Goal: Task Accomplishment & Management: Complete application form

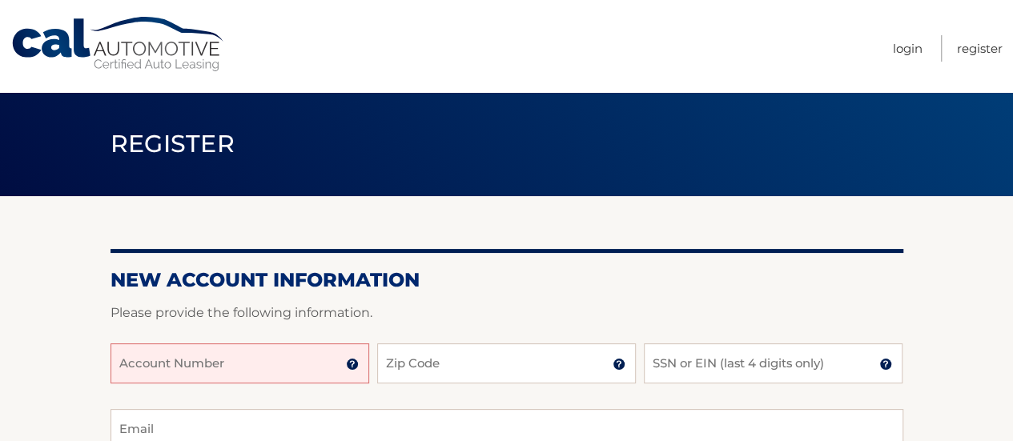
click at [295, 364] on input "Account Number" at bounding box center [239, 363] width 259 height 40
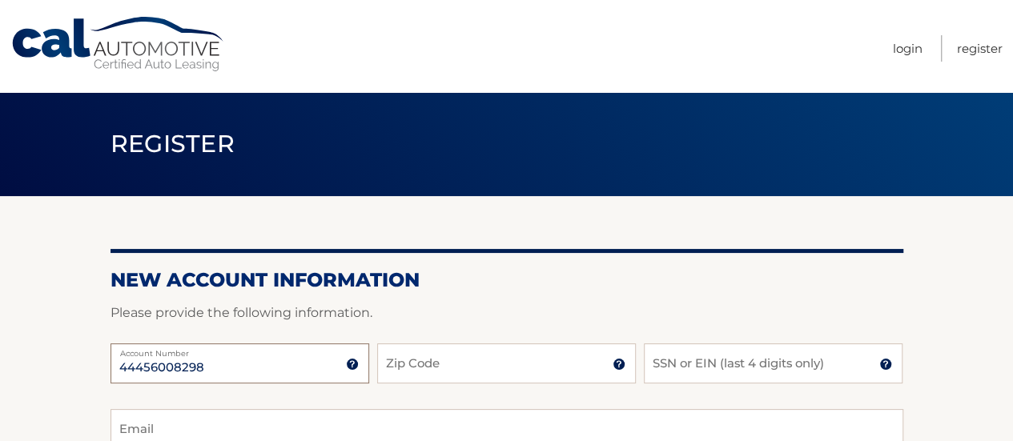
type input "44456008298"
type input "07039"
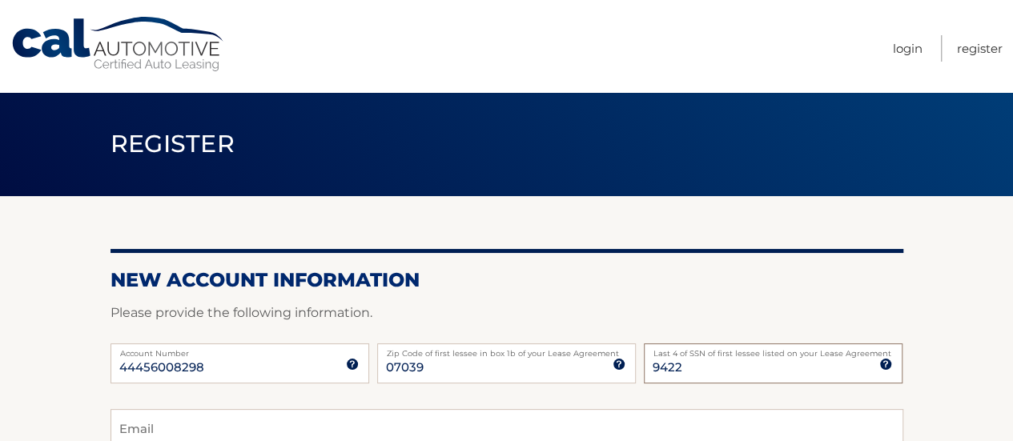
type input "9422"
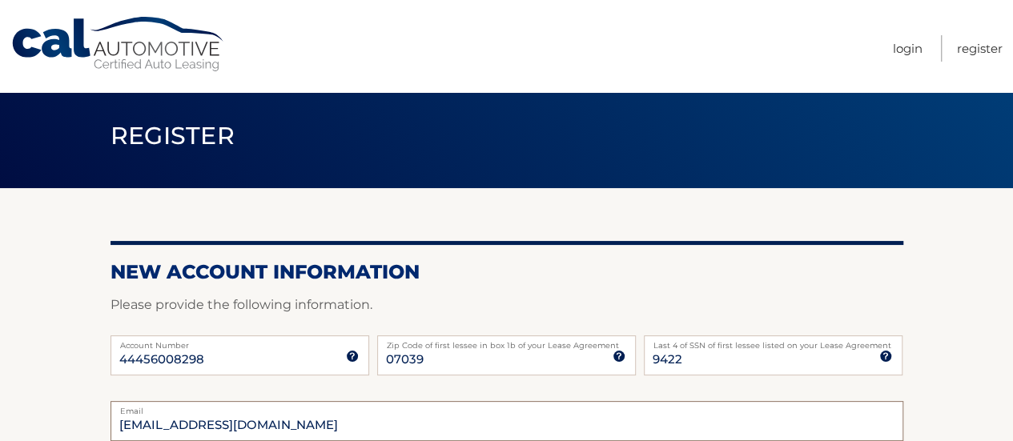
type input "alisonecohen@gmail.com"
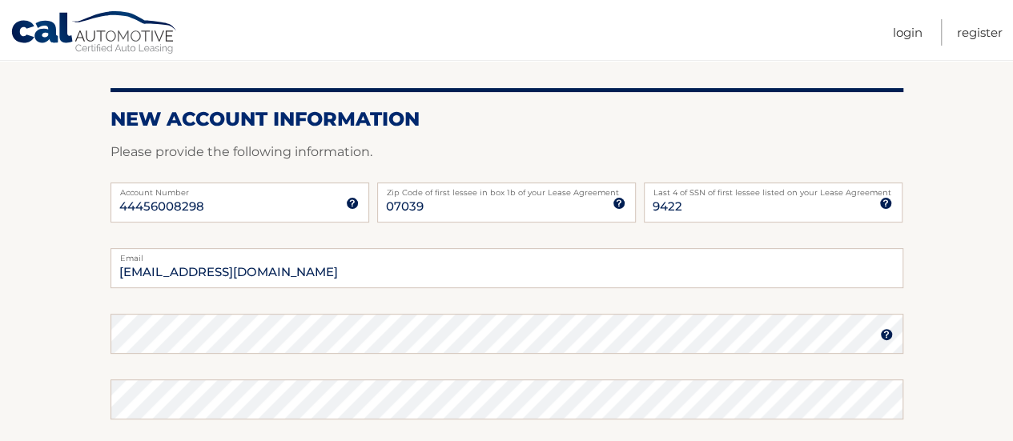
scroll to position [171, 0]
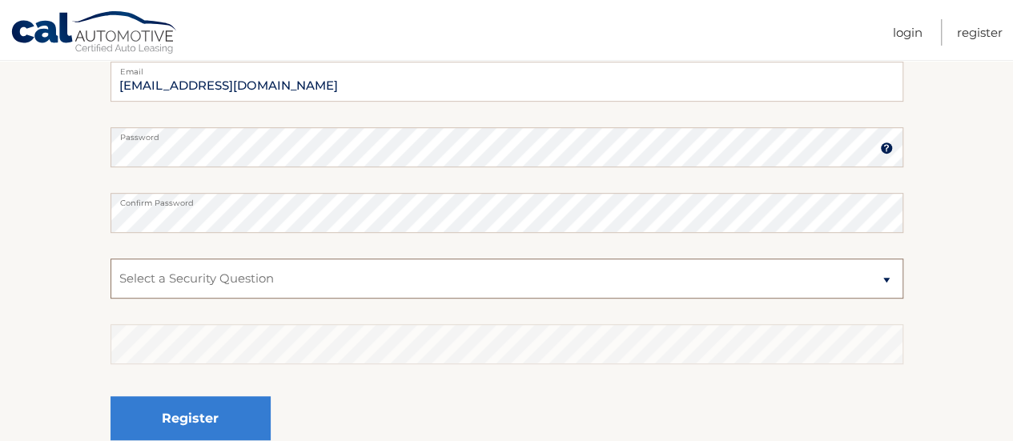
scroll to position [348, 0]
click at [367, 270] on select "Select a Security Question What was the name of your elementary school? What is…" at bounding box center [506, 278] width 793 height 40
select select "2"
click at [110, 258] on select "Select a Security Question What was the name of your elementary school? What is…" at bounding box center [506, 278] width 793 height 40
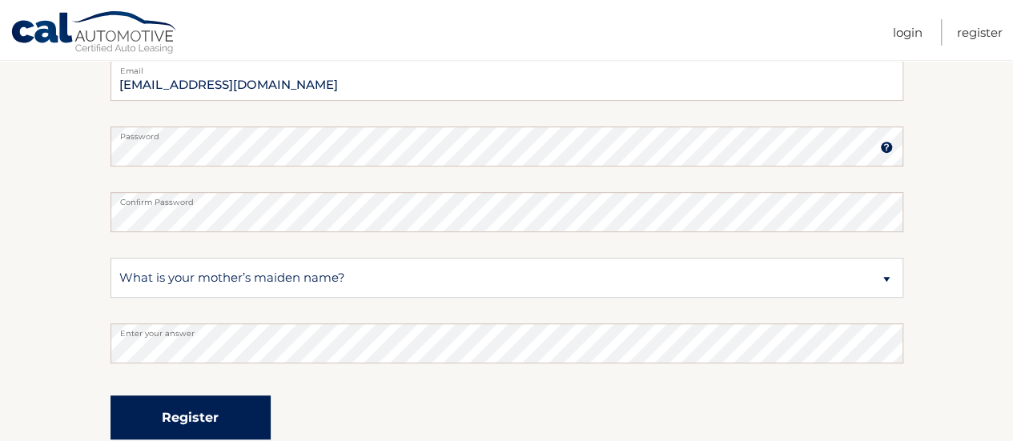
click at [179, 407] on button "Register" at bounding box center [190, 418] width 160 height 44
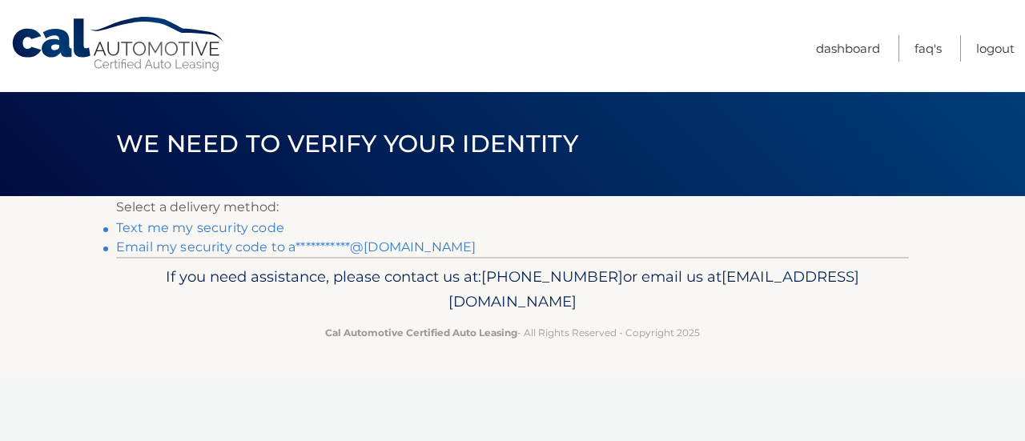
click at [248, 251] on link "**********" at bounding box center [295, 246] width 359 height 15
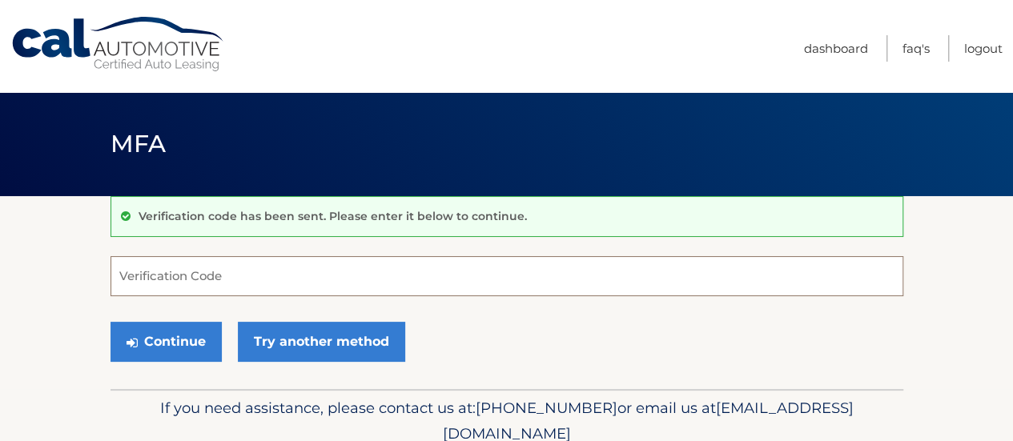
click at [199, 279] on input "Verification Code" at bounding box center [506, 276] width 793 height 40
paste input "639331"
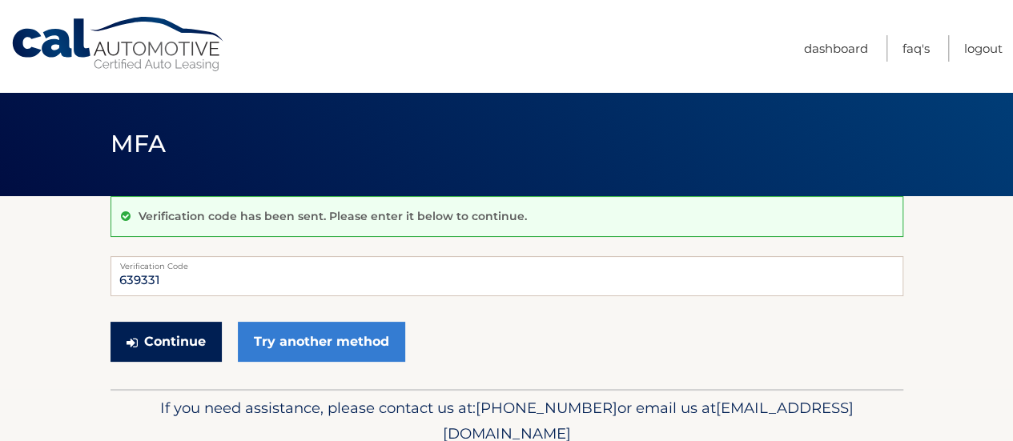
click at [160, 342] on button "Continue" at bounding box center [165, 342] width 111 height 40
click at [160, 343] on button "Continue" at bounding box center [165, 342] width 111 height 40
type input "639331"
click at [160, 343] on button "Continue" at bounding box center [165, 342] width 111 height 40
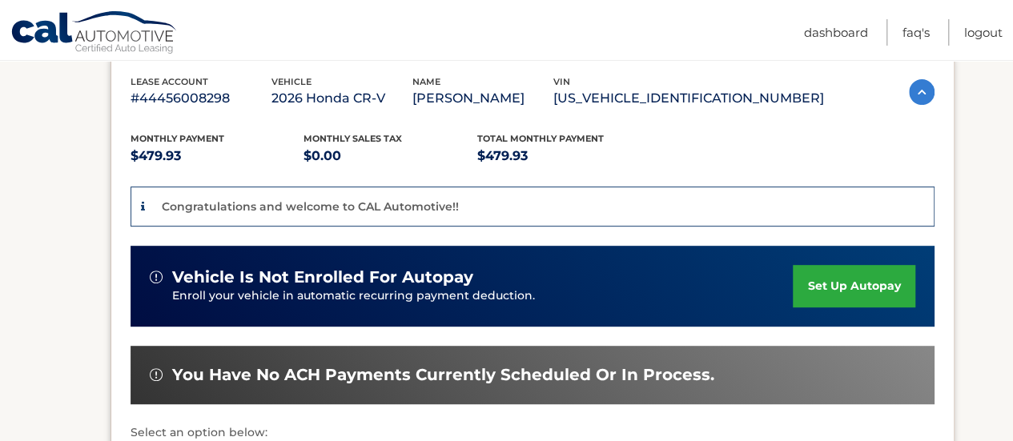
scroll to position [275, 0]
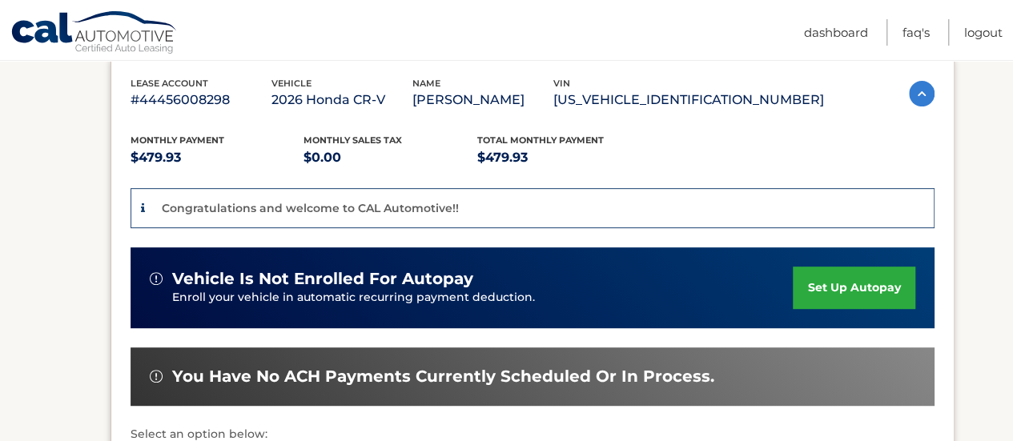
click at [837, 288] on link "set up autopay" at bounding box center [854, 288] width 122 height 42
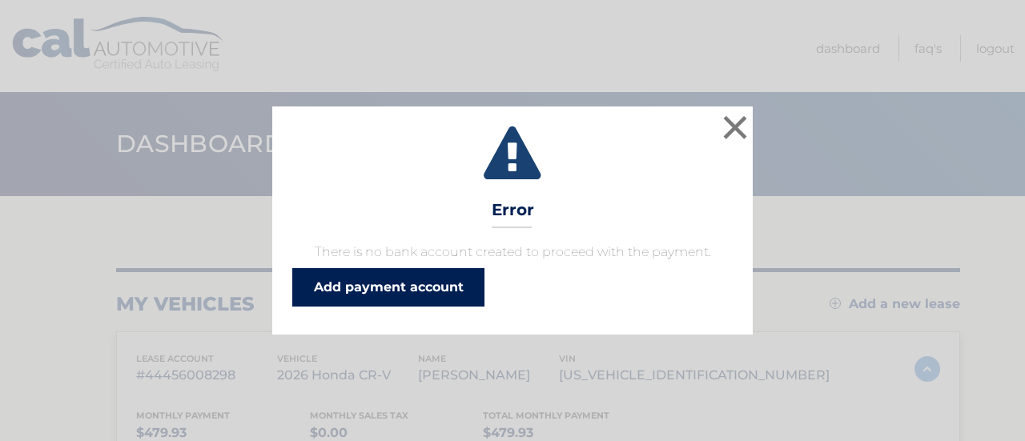
click at [404, 293] on link "Add payment account" at bounding box center [388, 287] width 192 height 38
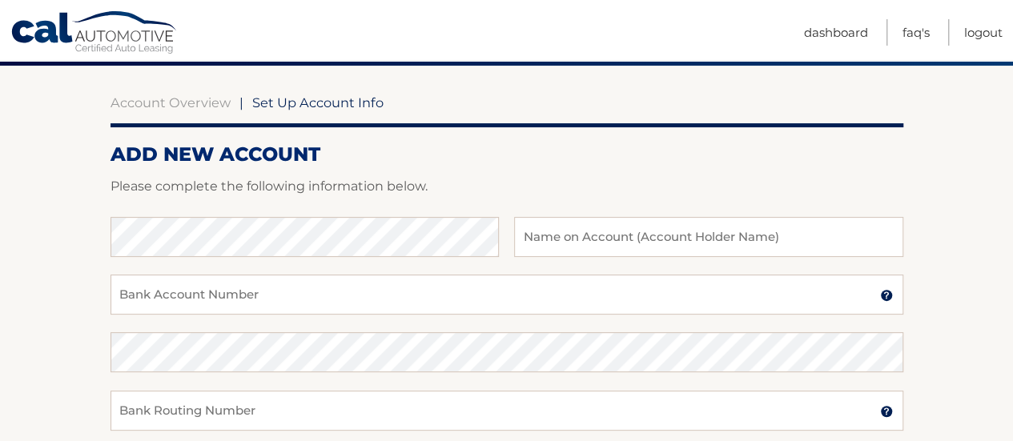
scroll to position [130, 0]
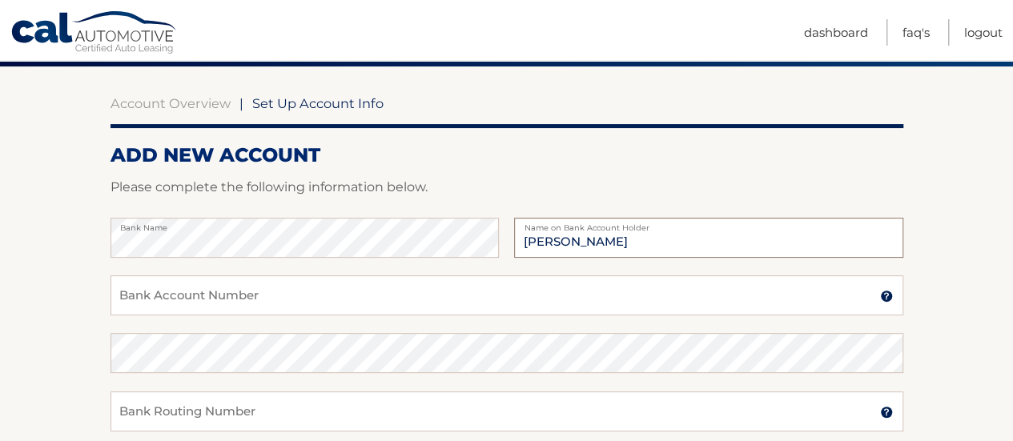
type input "[PERSON_NAME]"
click at [889, 295] on img at bounding box center [886, 296] width 13 height 13
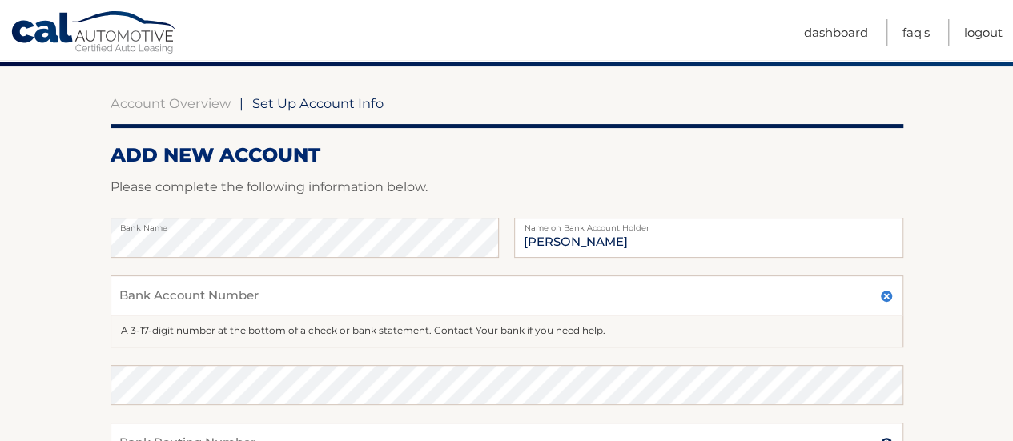
click at [889, 295] on img at bounding box center [886, 296] width 13 height 13
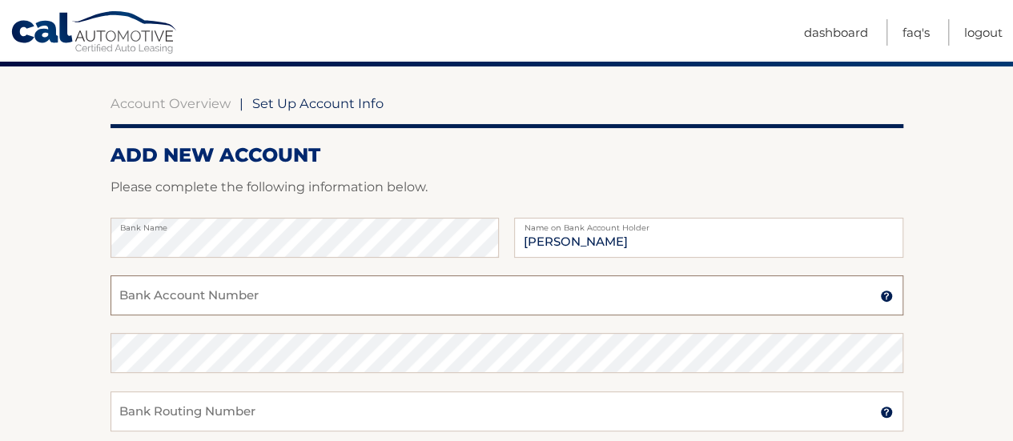
click at [730, 305] on input "Bank Account Number" at bounding box center [506, 295] width 793 height 40
type input "60345510"
type input "6"
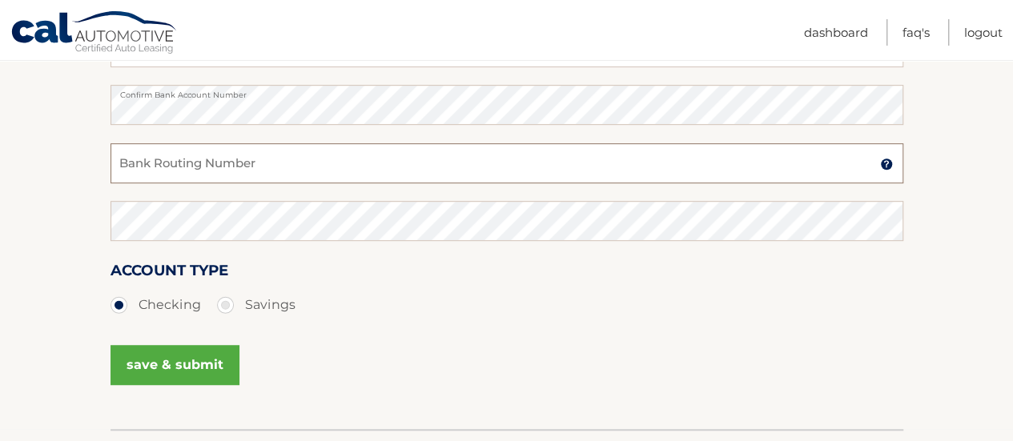
click at [155, 148] on input "Bank Routing Number" at bounding box center [506, 163] width 793 height 40
type input "021000089"
click at [181, 363] on button "save & submit" at bounding box center [174, 365] width 129 height 40
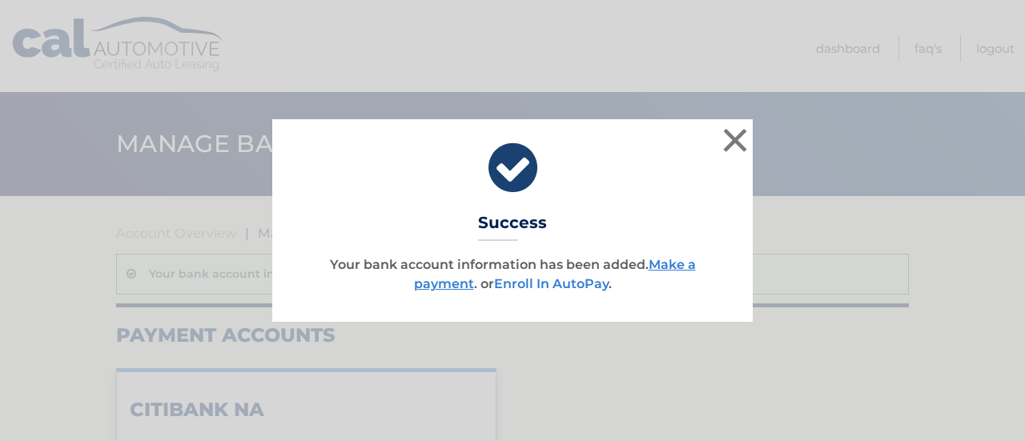
click at [557, 286] on link "Enroll In AutoPay" at bounding box center [551, 283] width 114 height 15
click at [522, 281] on link "Enroll In AutoPay" at bounding box center [551, 283] width 114 height 15
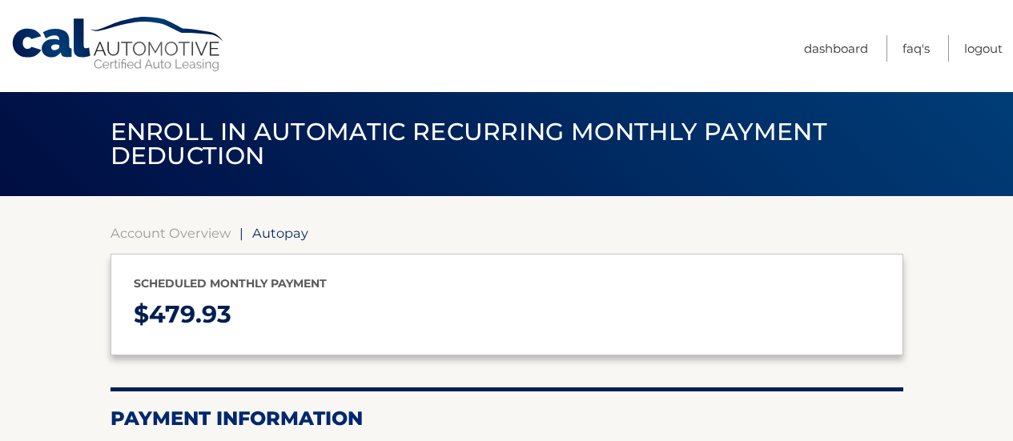
select select "YjI5ZWE1OTMtMzVlNS00Y2RmLThkNjAtYTQwNTA1YTNjMjc3"
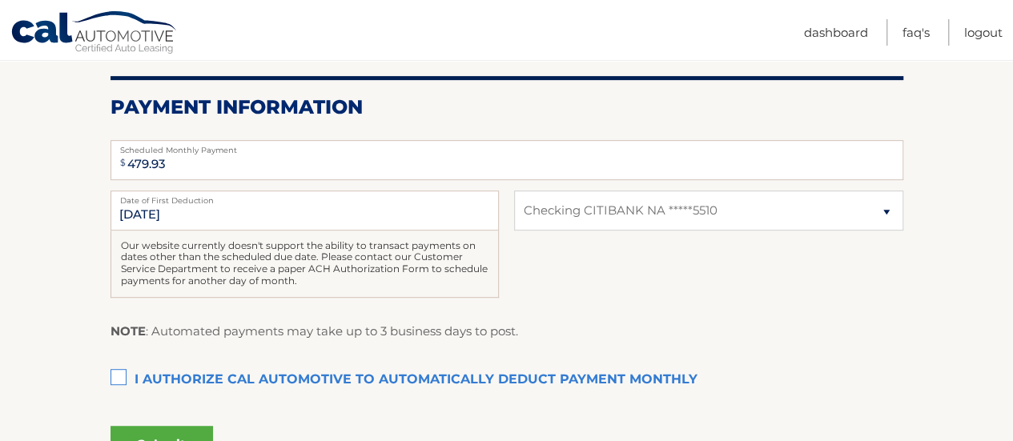
scroll to position [312, 0]
click at [122, 371] on label "I authorize cal automotive to automatically deduct payment monthly This checkbo…" at bounding box center [506, 379] width 793 height 32
click at [0, 0] on input "I authorize cal automotive to automatically deduct payment monthly This checkbo…" at bounding box center [0, 0] width 0 height 0
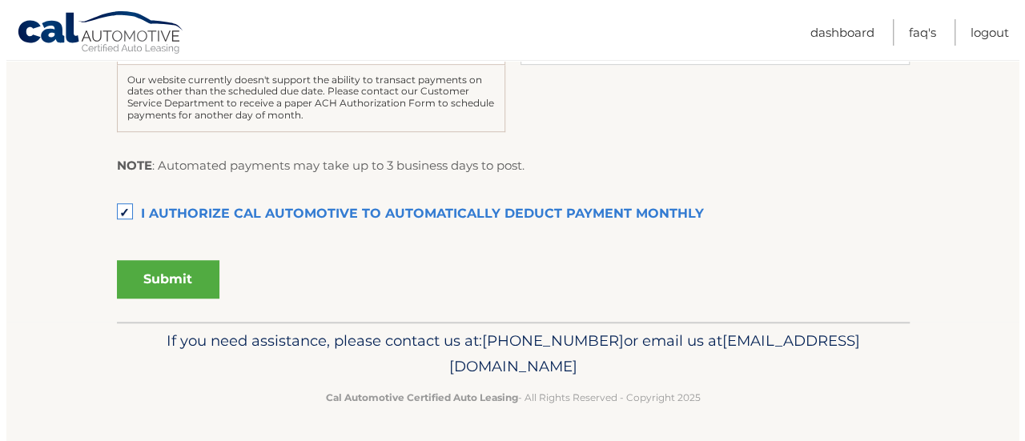
scroll to position [476, 0]
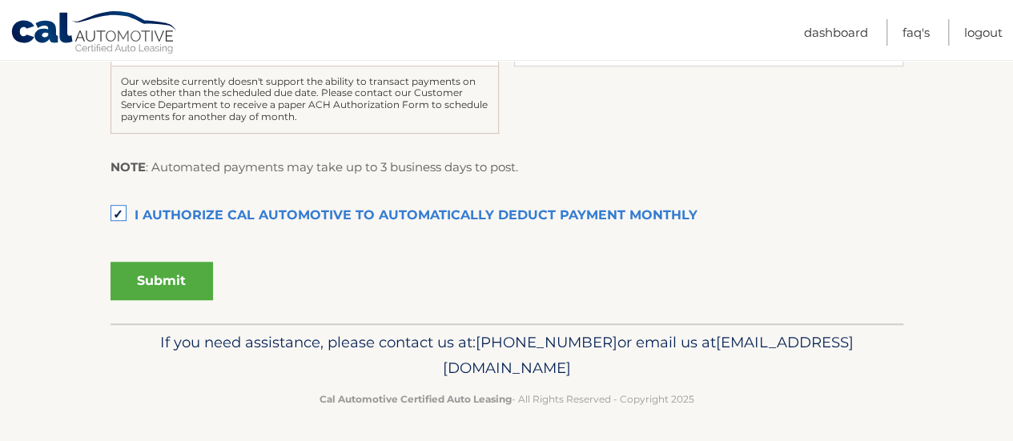
click at [199, 275] on button "Submit" at bounding box center [161, 281] width 102 height 38
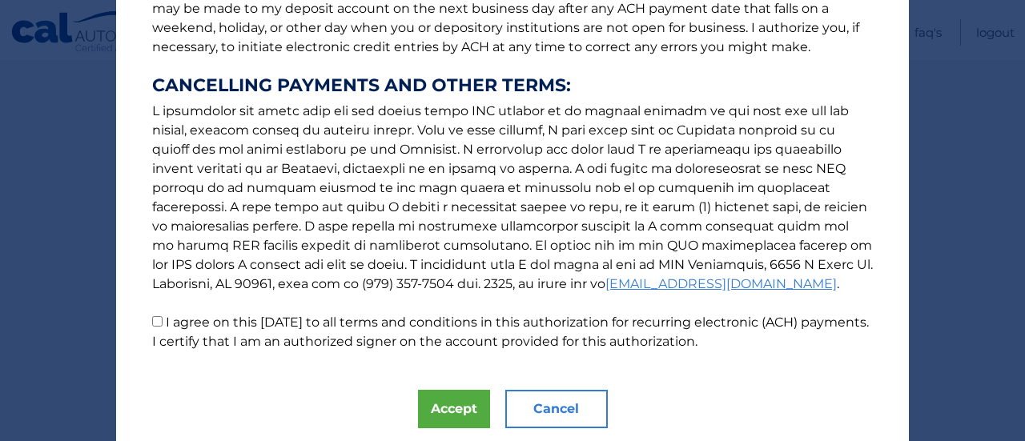
scroll to position [315, 0]
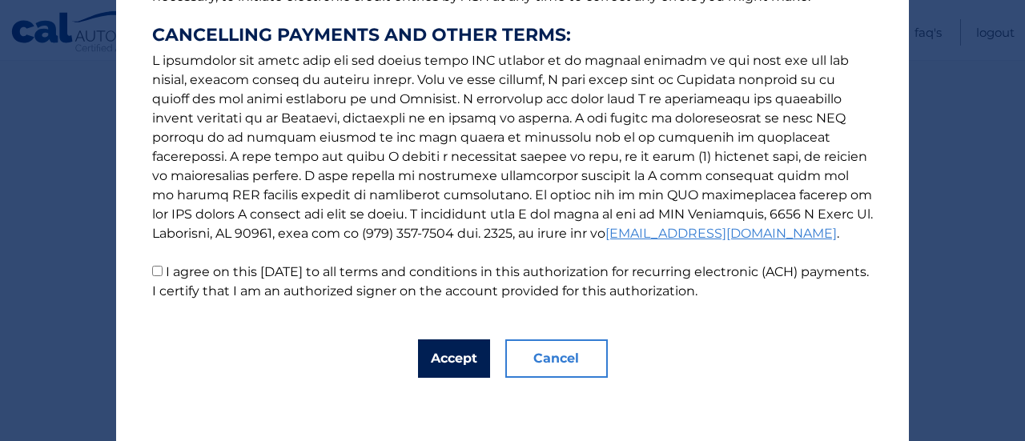
click at [446, 358] on button "Accept" at bounding box center [454, 358] width 72 height 38
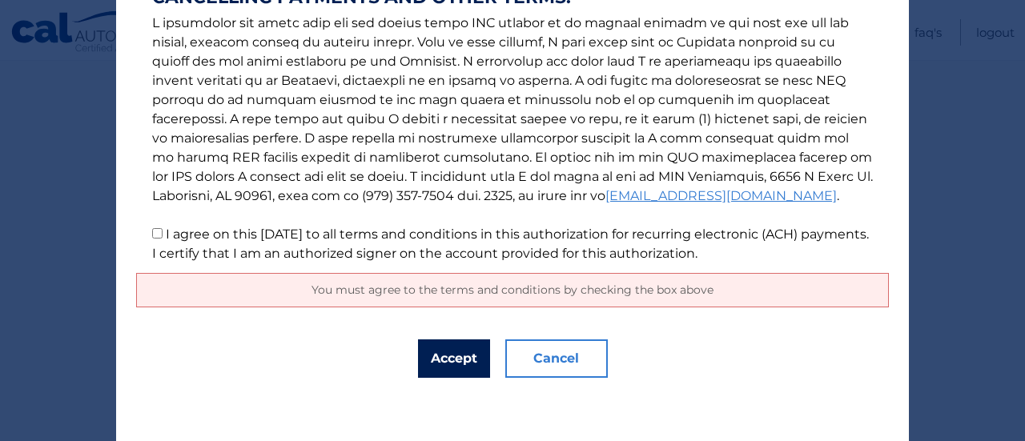
scroll to position [351, 0]
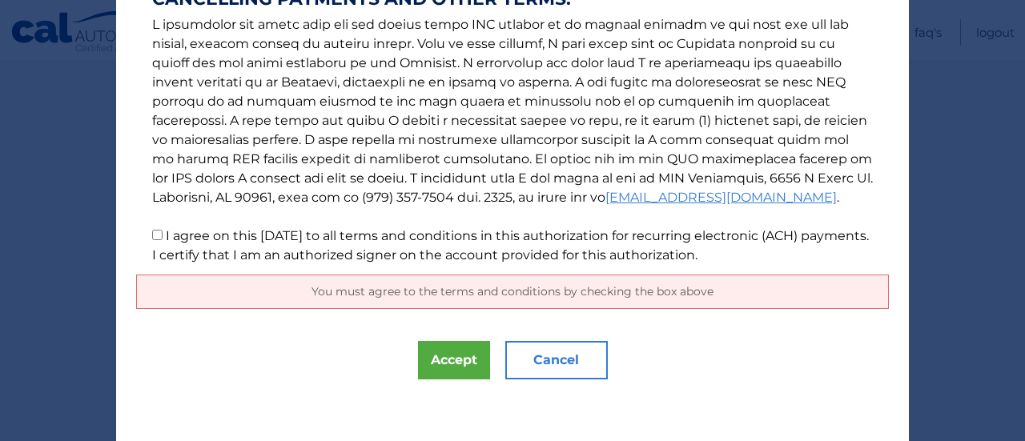
click at [152, 239] on input "I agree on this 09/16/2025 to all terms and conditions in this authorization fo…" at bounding box center [157, 235] width 10 height 10
checkbox input "true"
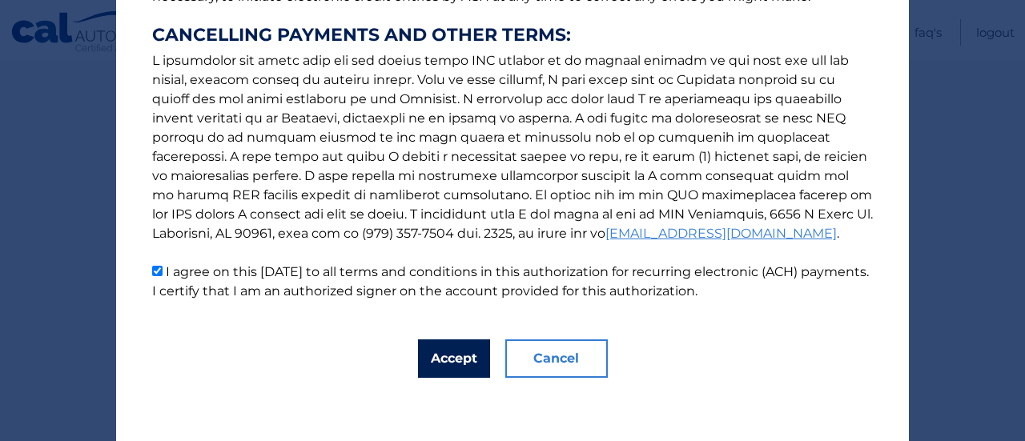
click at [449, 359] on button "Accept" at bounding box center [454, 358] width 72 height 38
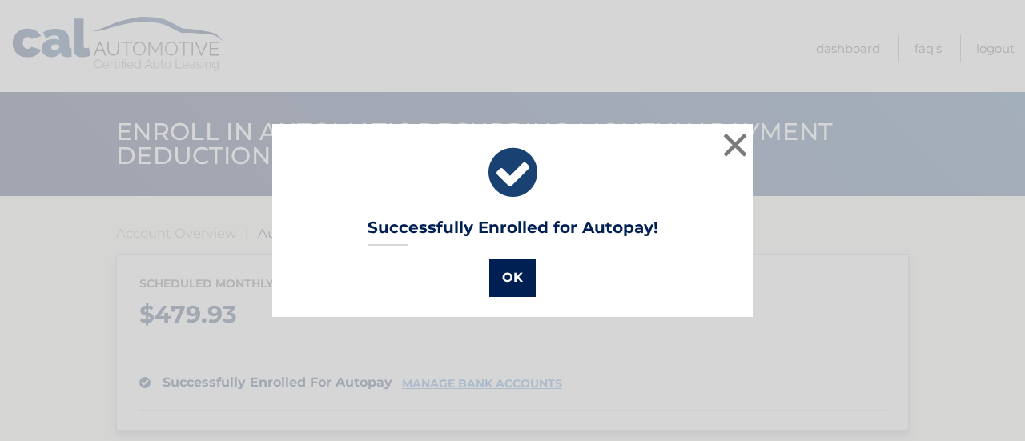
click at [497, 269] on button "OK" at bounding box center [512, 278] width 46 height 38
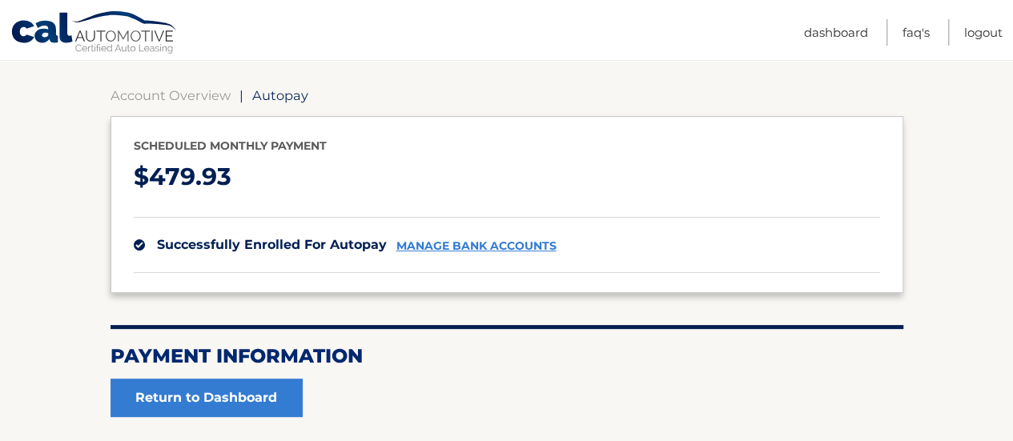
scroll to position [141, 0]
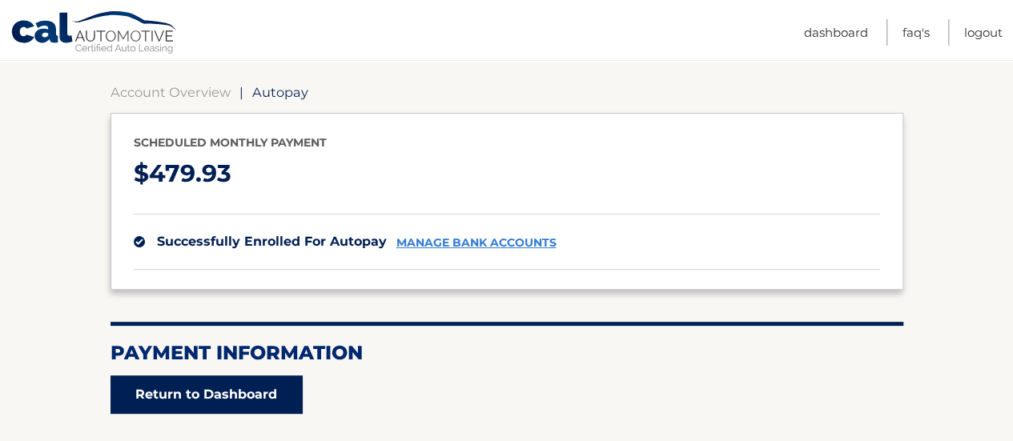
click at [214, 401] on link "Return to Dashboard" at bounding box center [206, 395] width 192 height 38
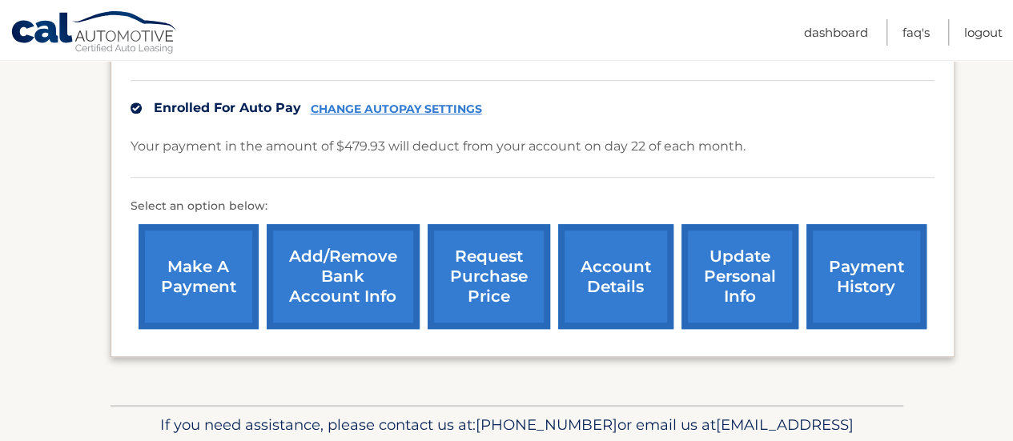
scroll to position [444, 0]
